Goal: Navigation & Orientation: Find specific page/section

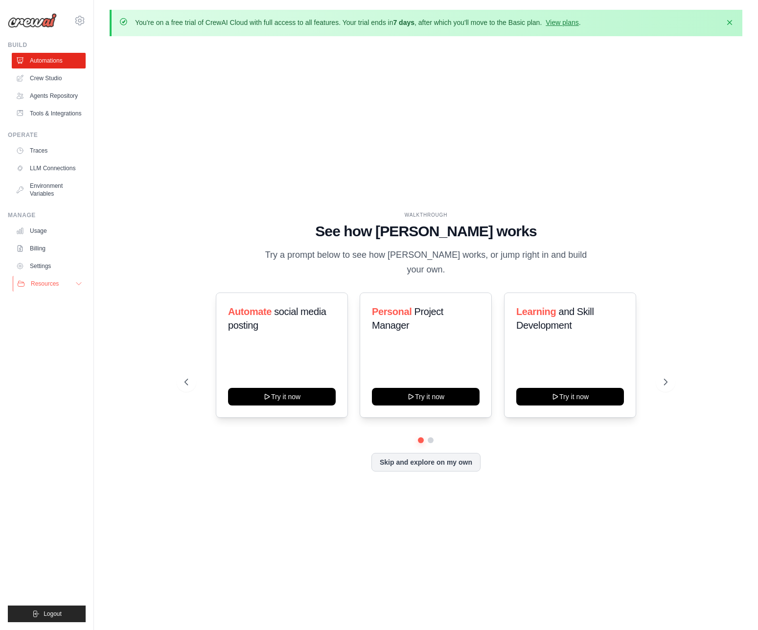
click at [60, 289] on button "Resources" at bounding box center [50, 284] width 74 height 16
click at [265, 142] on div "WALKTHROUGH See how [PERSON_NAME] works Try a prompt below to see how [PERSON_N…" at bounding box center [426, 349] width 632 height 610
click at [57, 112] on link "Tools & Integrations" at bounding box center [50, 114] width 74 height 16
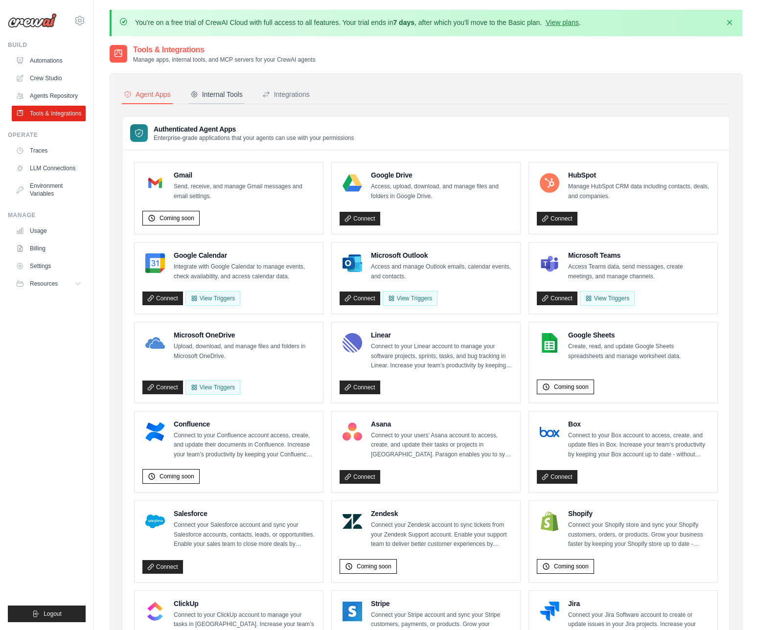
click at [220, 99] on button "Internal Tools" at bounding box center [216, 95] width 56 height 19
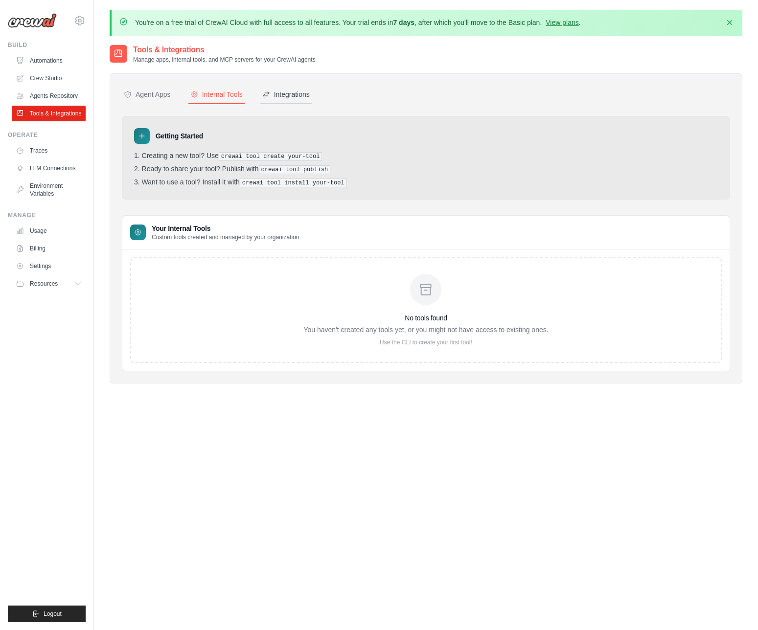
click at [292, 90] on div "Integrations" at bounding box center [285, 95] width 47 height 10
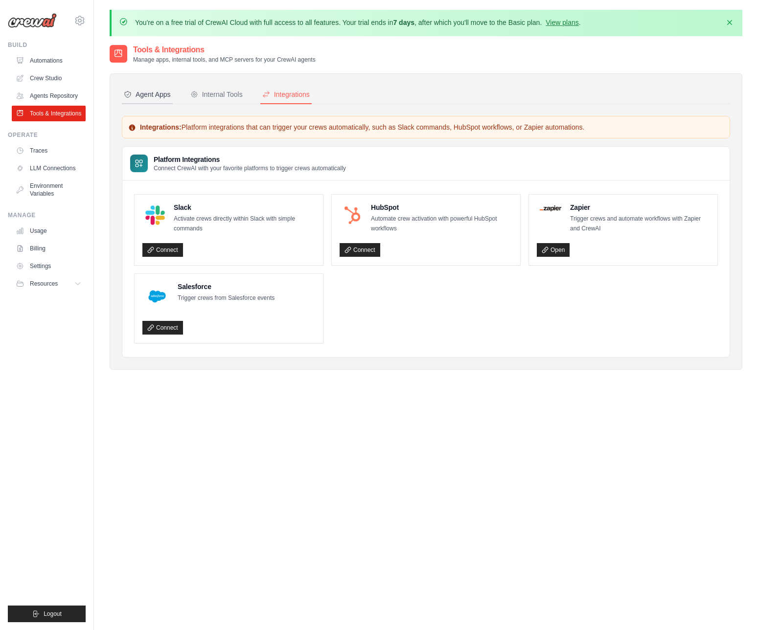
click at [155, 90] on div "Agent Apps" at bounding box center [147, 95] width 47 height 10
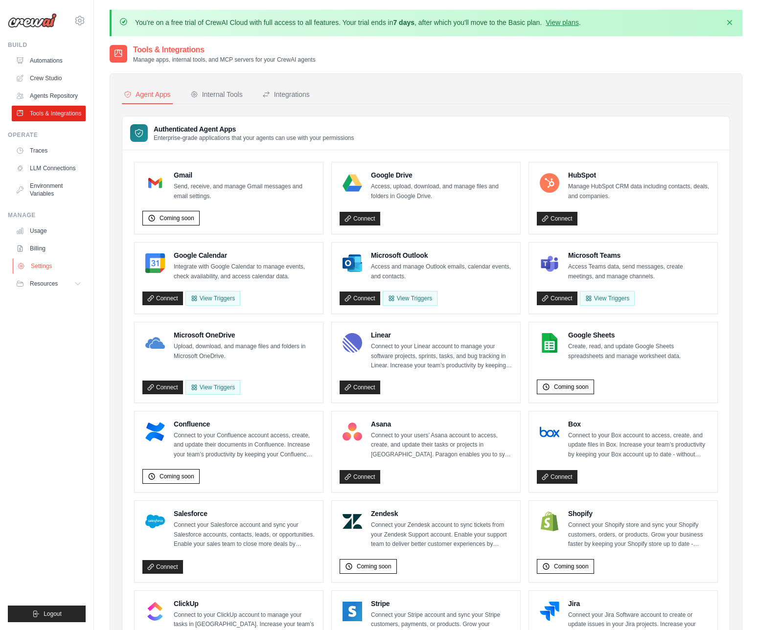
click at [45, 269] on link "Settings" at bounding box center [50, 266] width 74 height 16
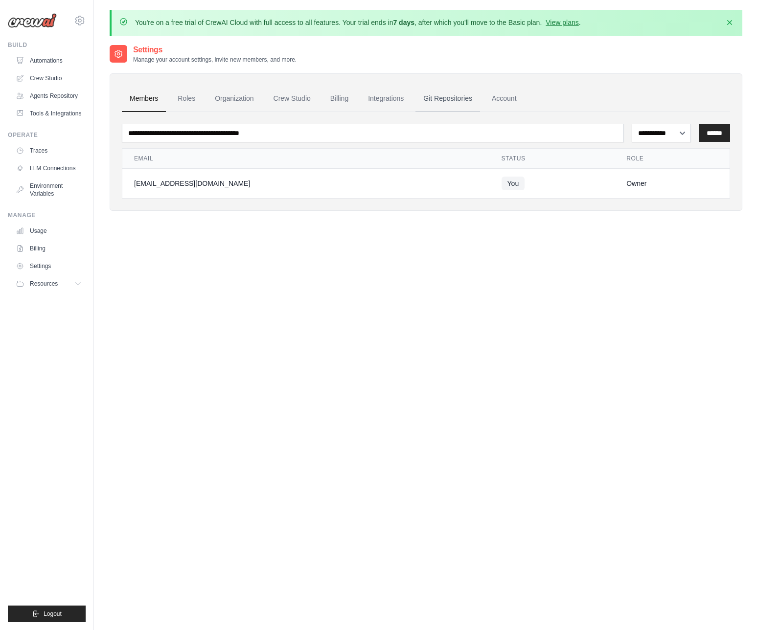
click at [439, 93] on link "Git Repositories" at bounding box center [447, 99] width 65 height 26
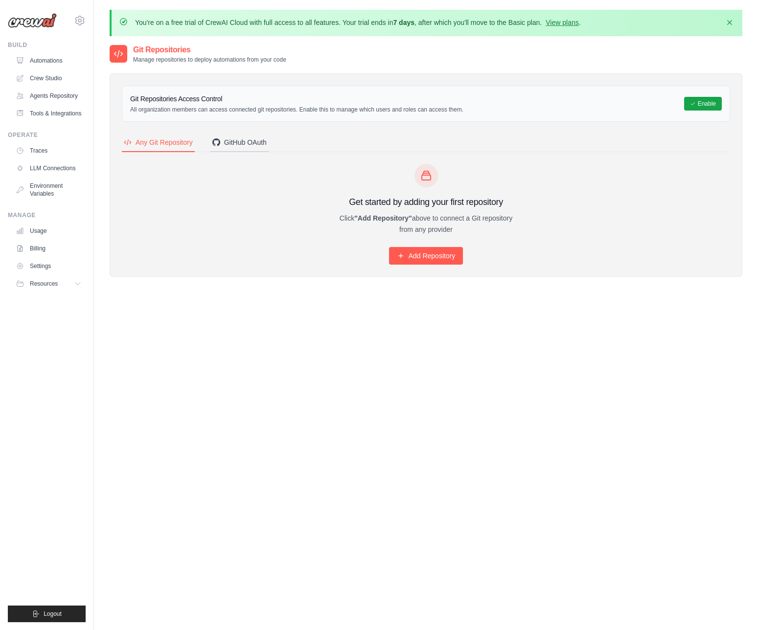
click at [250, 140] on div "GitHub OAuth" at bounding box center [239, 142] width 54 height 10
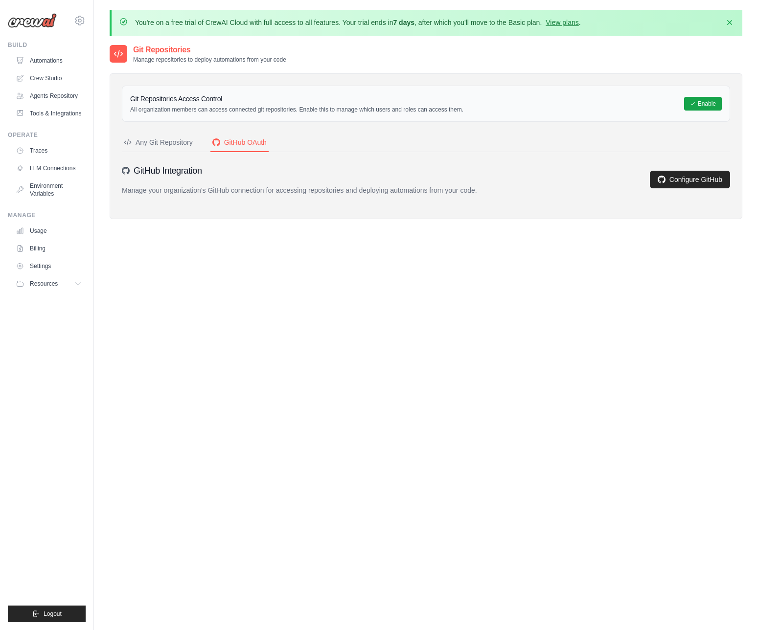
click at [167, 147] on button "Any Git Repository" at bounding box center [158, 143] width 73 height 19
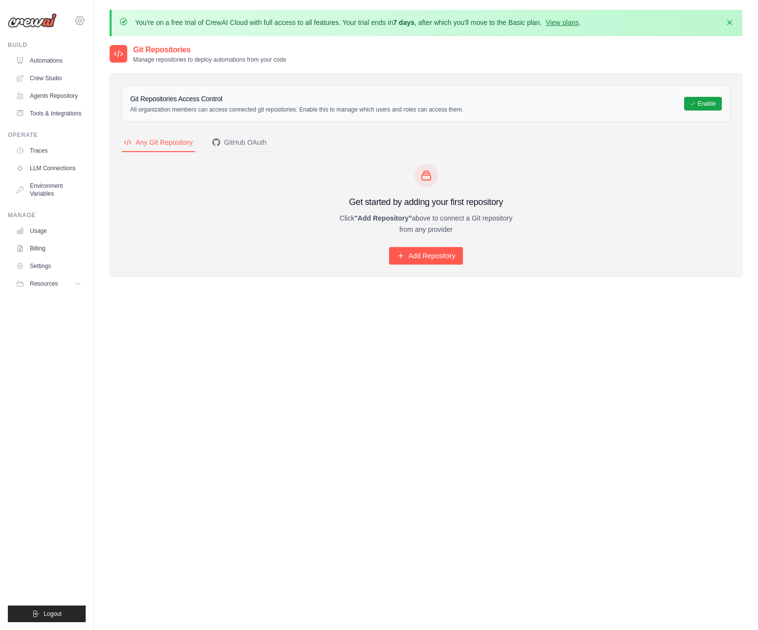
click at [82, 18] on icon at bounding box center [79, 20] width 9 height 8
click at [51, 19] on img at bounding box center [32, 20] width 49 height 15
click at [45, 72] on link "Crew Studio" at bounding box center [50, 78] width 74 height 16
